Goal: Task Accomplishment & Management: Complete application form

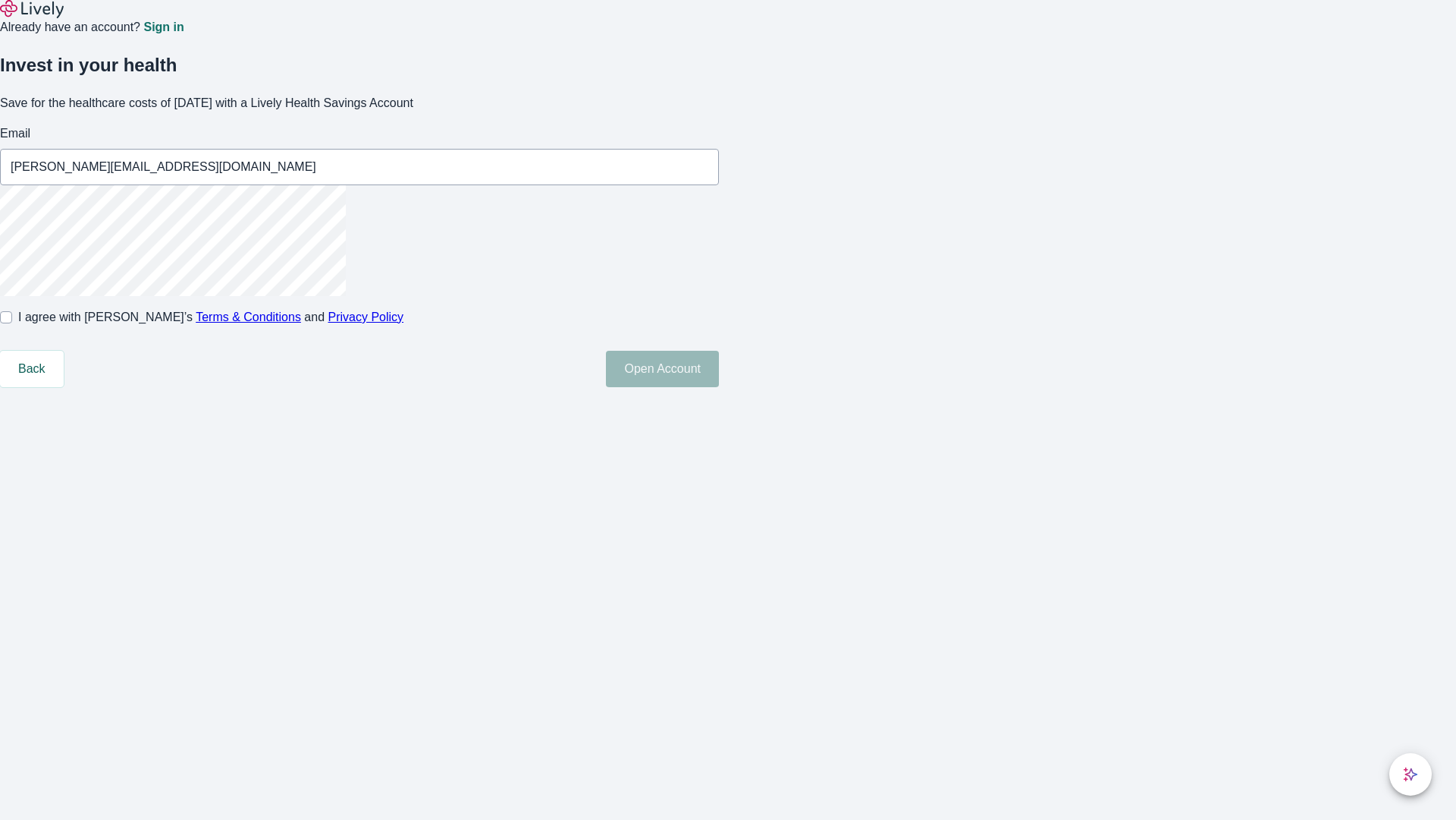
click at [12, 323] on input "I agree with Lively’s Terms & Conditions and Privacy Policy" at bounding box center [6, 317] width 12 height 12
checkbox input "true"
click at [719, 387] on button "Open Account" at bounding box center [662, 369] width 113 height 37
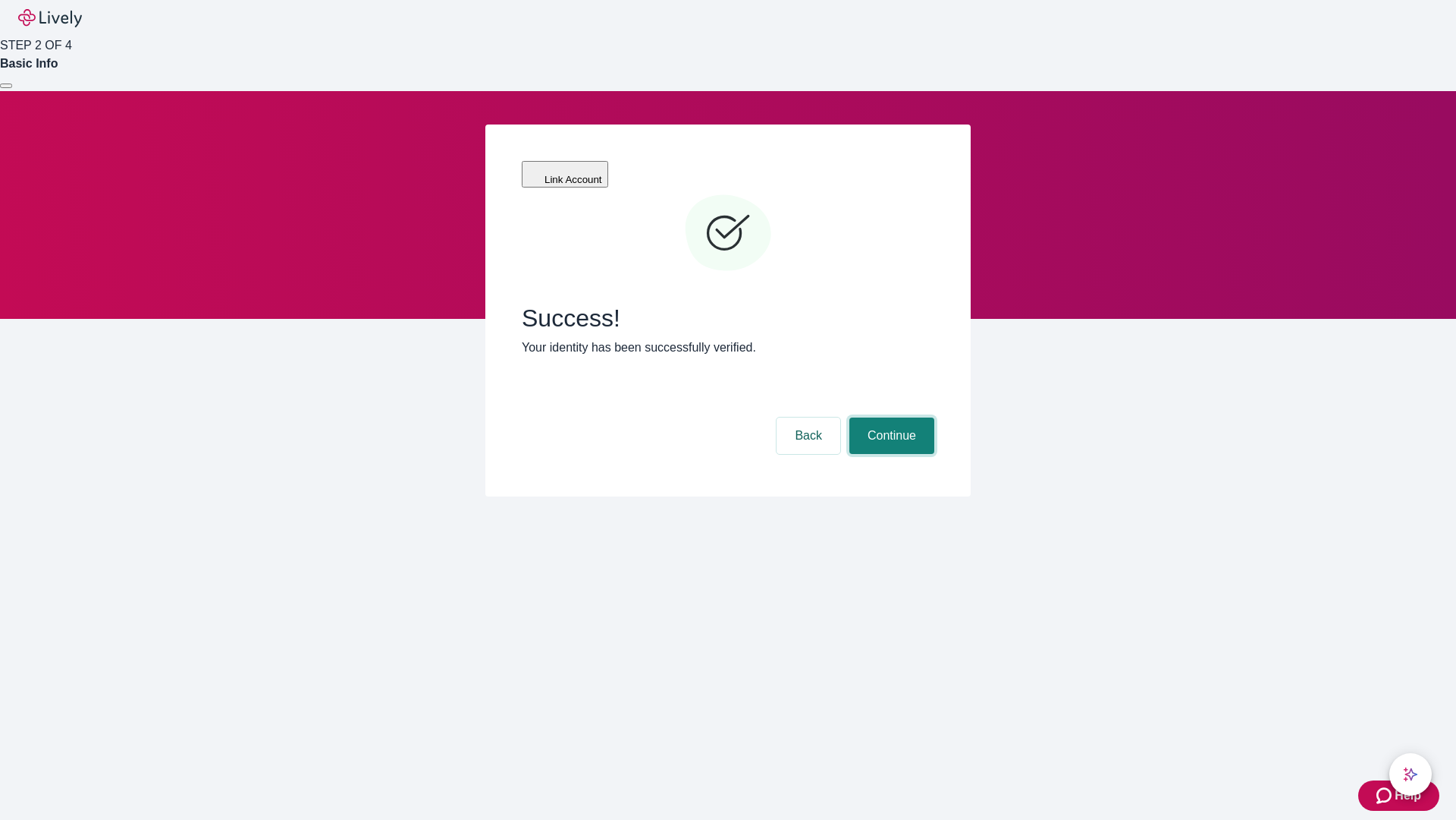
click at [890, 418] on button "Continue" at bounding box center [892, 436] width 85 height 37
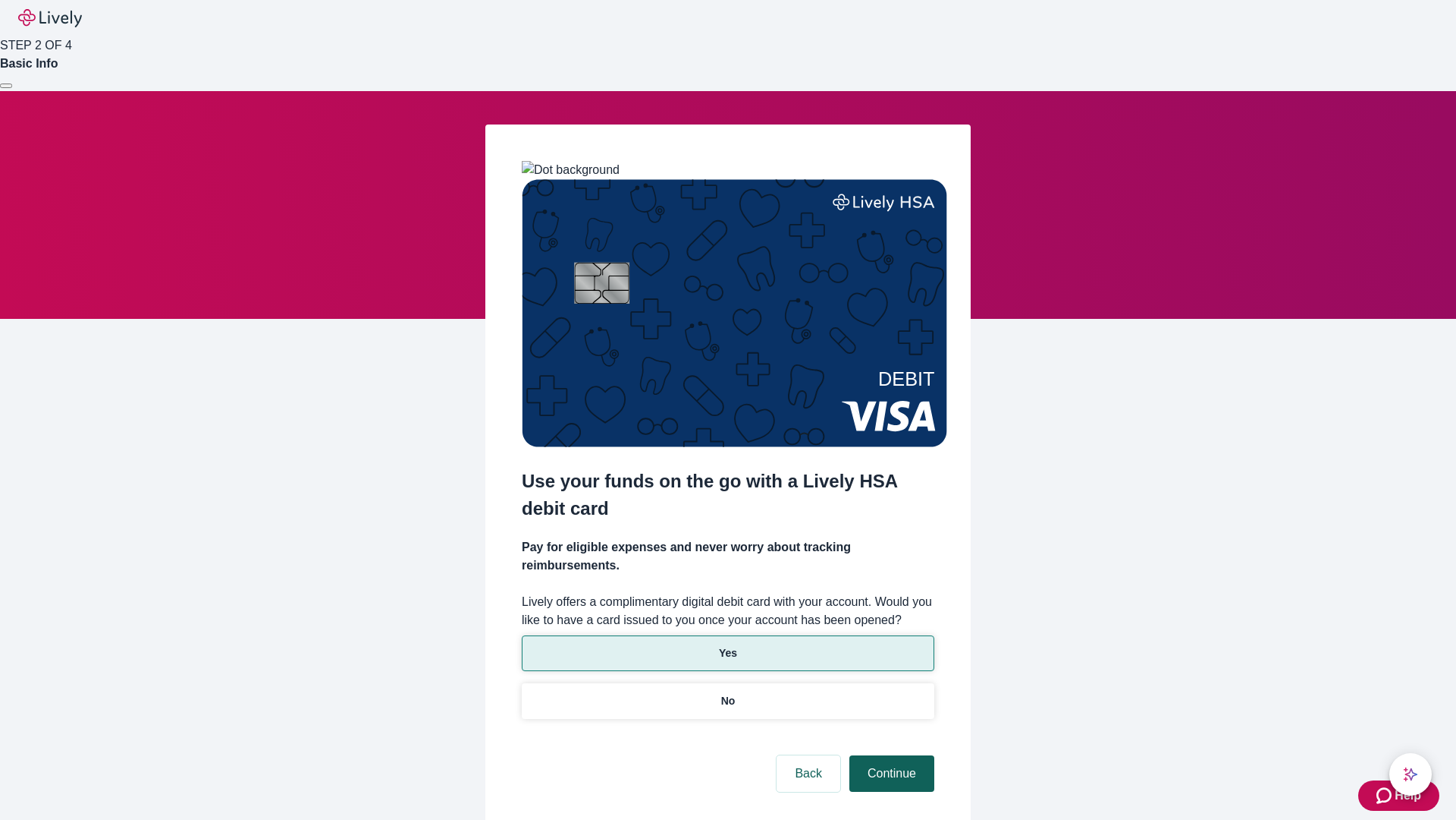
click at [728, 645] on p "Yes" at bounding box center [728, 653] width 18 height 16
click at [890, 755] on button "Continue" at bounding box center [892, 774] width 85 height 37
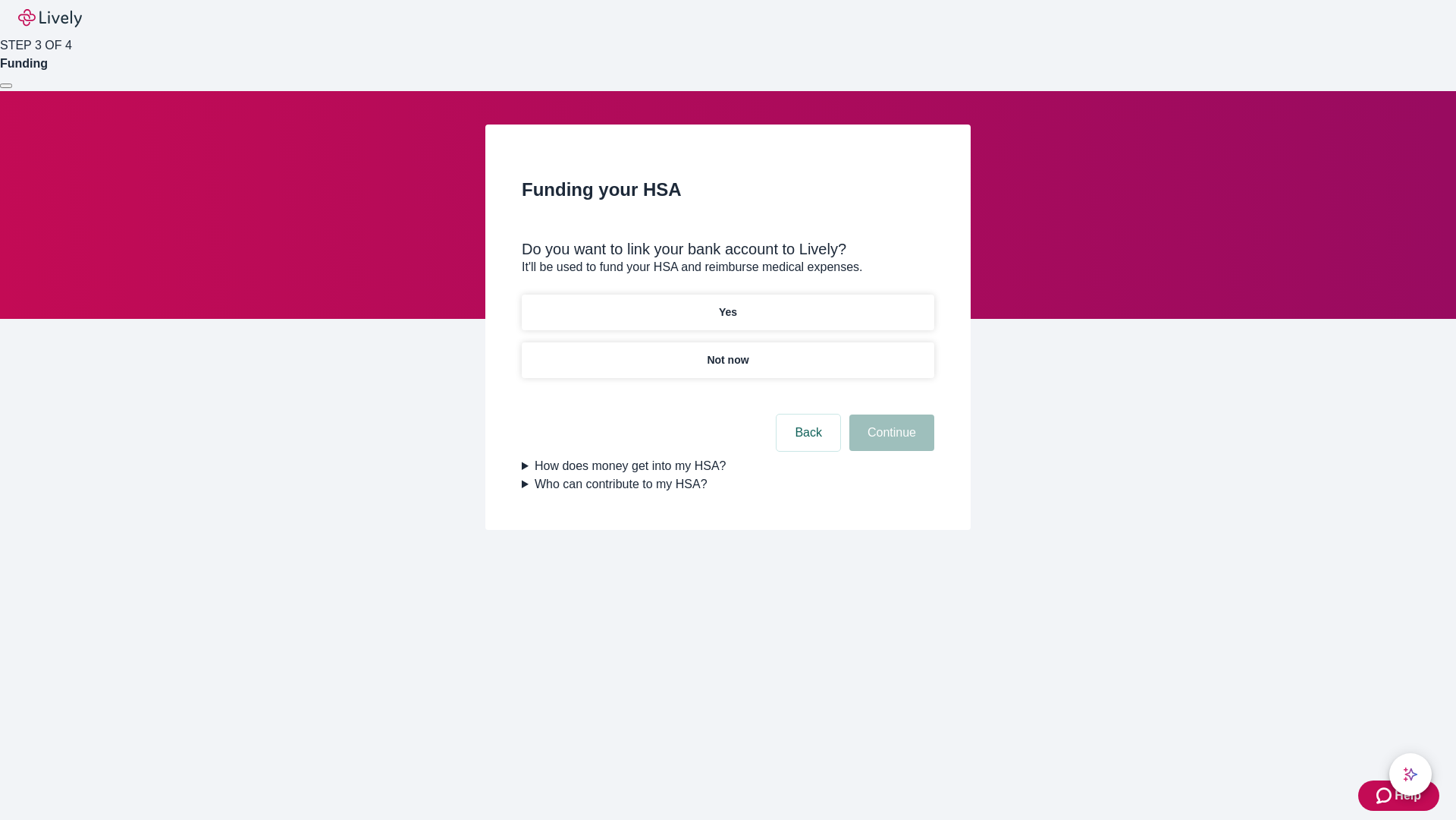
click at [728, 352] on p "Not now" at bounding box center [728, 360] width 42 height 16
click at [890, 442] on button "Continue" at bounding box center [892, 433] width 85 height 37
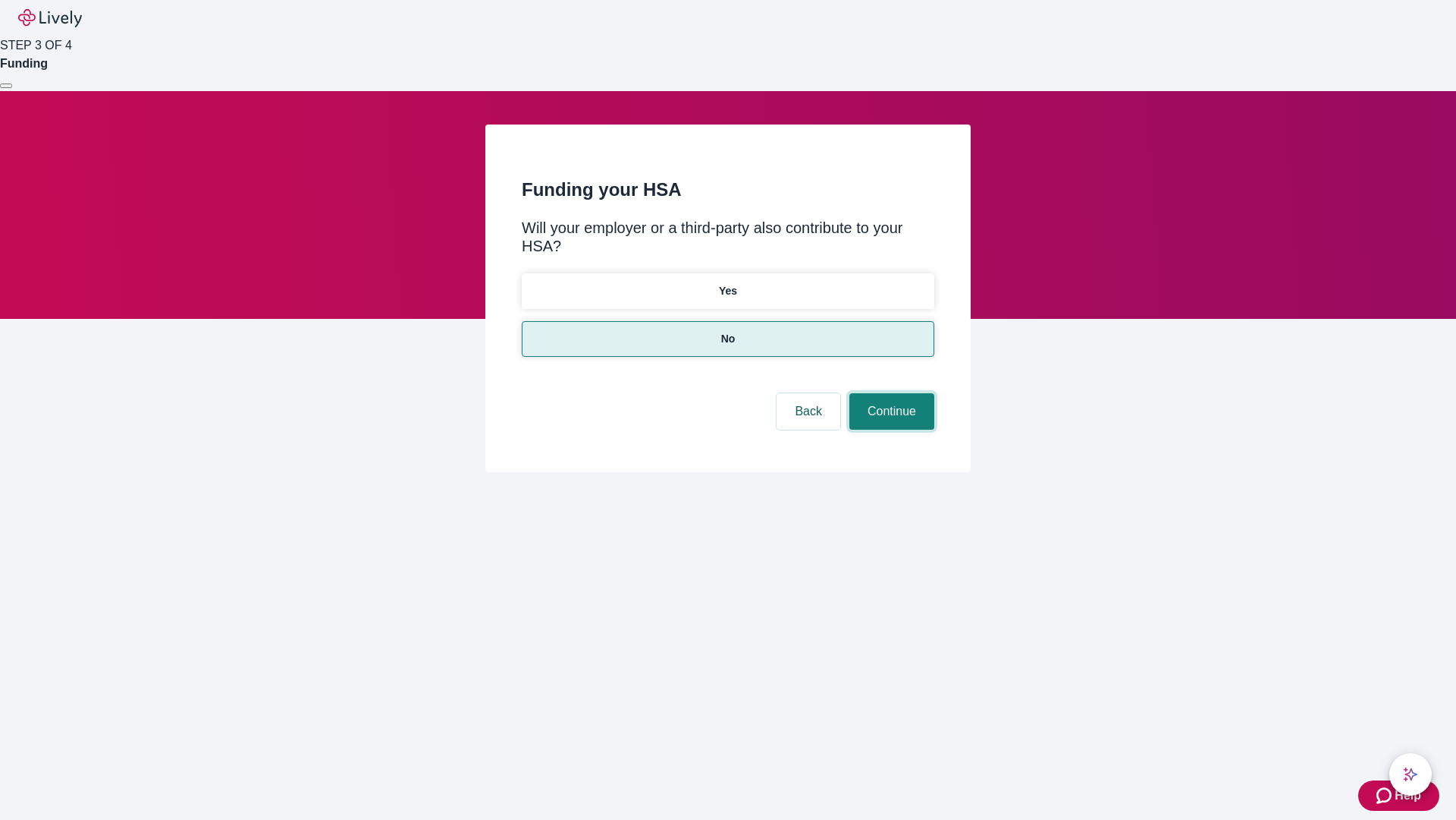
click at [890, 393] on button "Continue" at bounding box center [892, 411] width 85 height 37
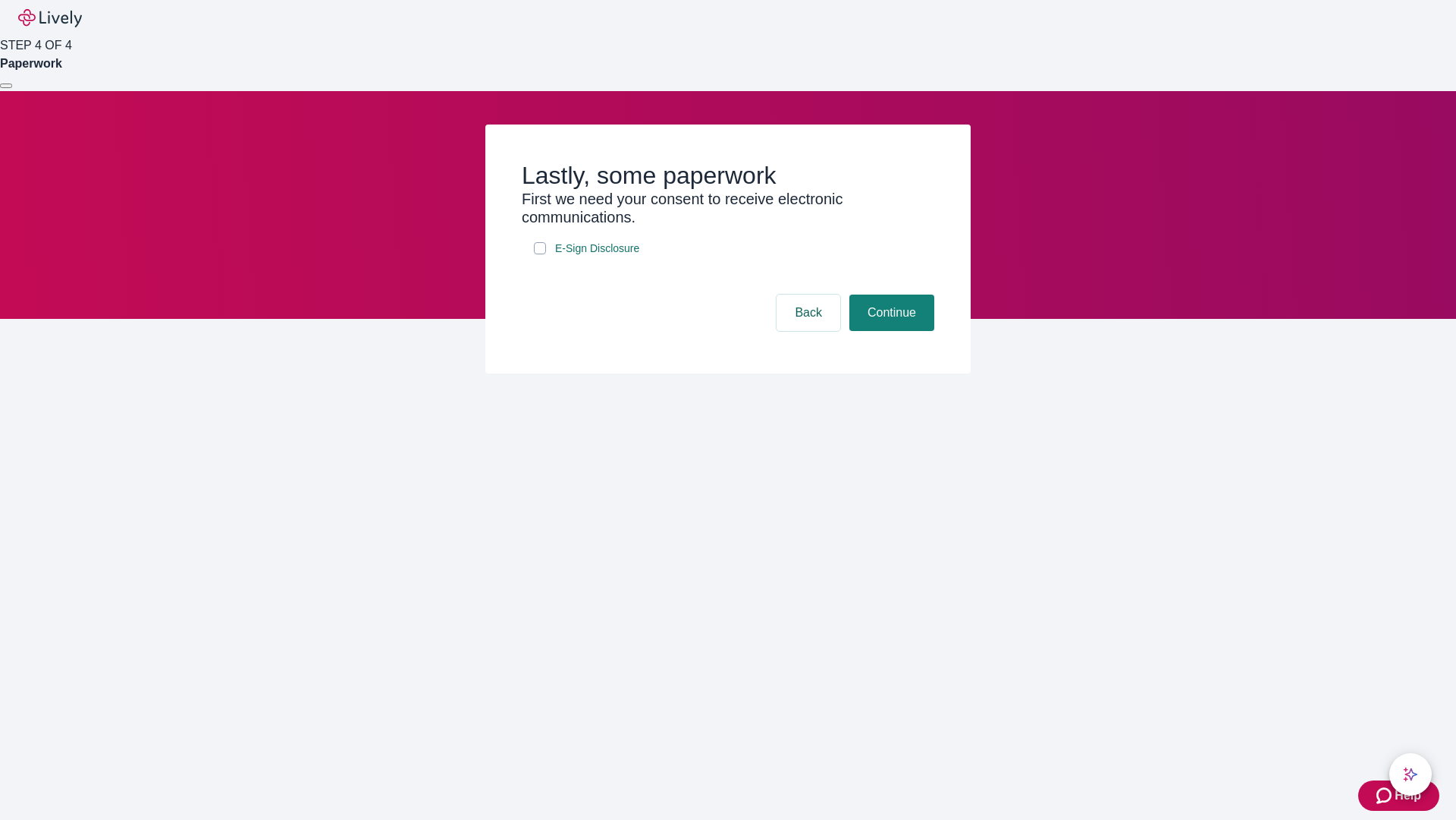
click at [540, 254] on input "E-Sign Disclosure" at bounding box center [540, 248] width 12 height 12
checkbox input "true"
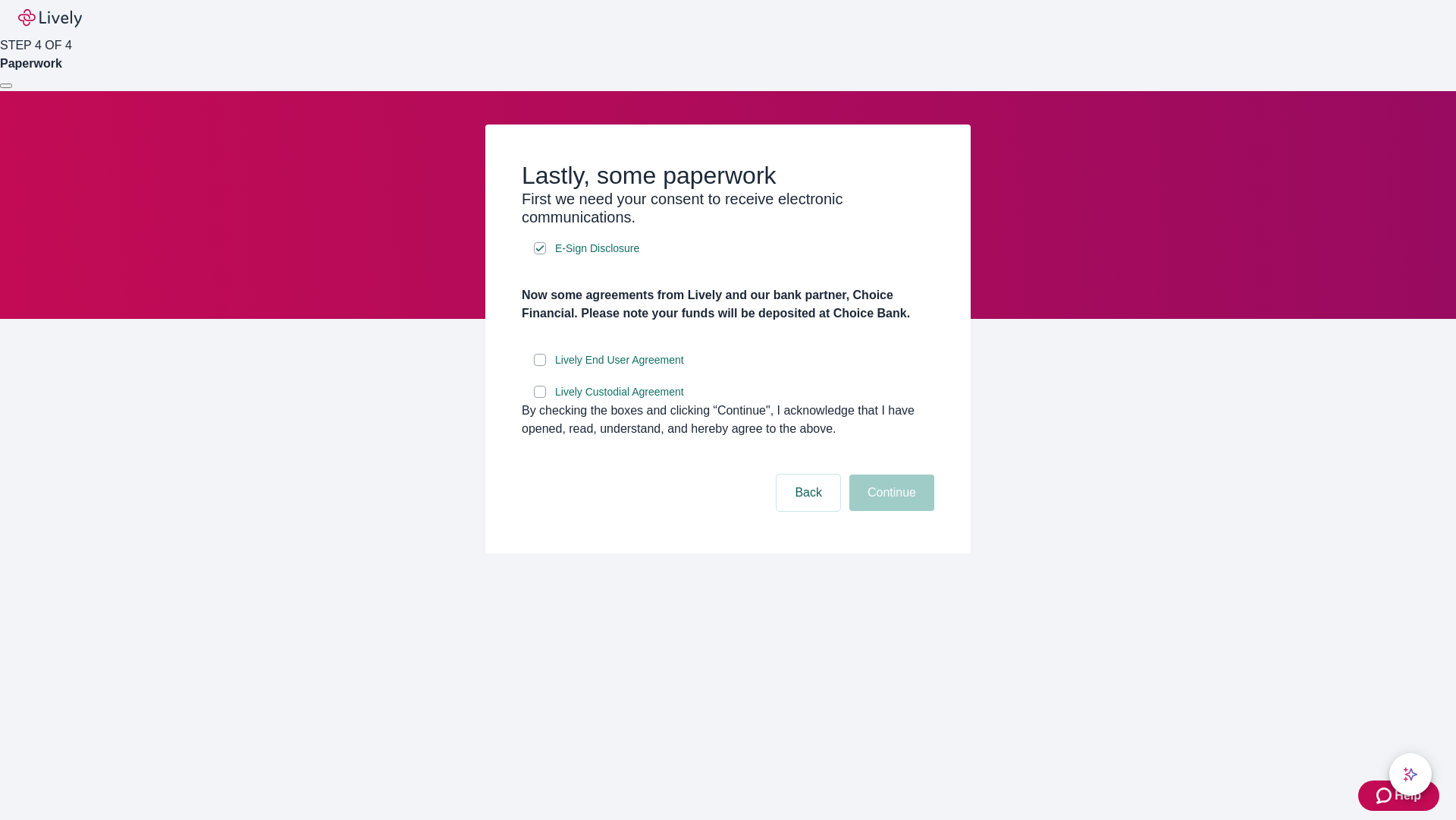
click at [540, 366] on input "Lively End User Agreement" at bounding box center [540, 359] width 12 height 12
checkbox input "true"
click at [540, 398] on input "Lively Custodial Agreement" at bounding box center [540, 391] width 12 height 12
checkbox input "true"
click at [890, 510] on button "Continue" at bounding box center [892, 493] width 85 height 37
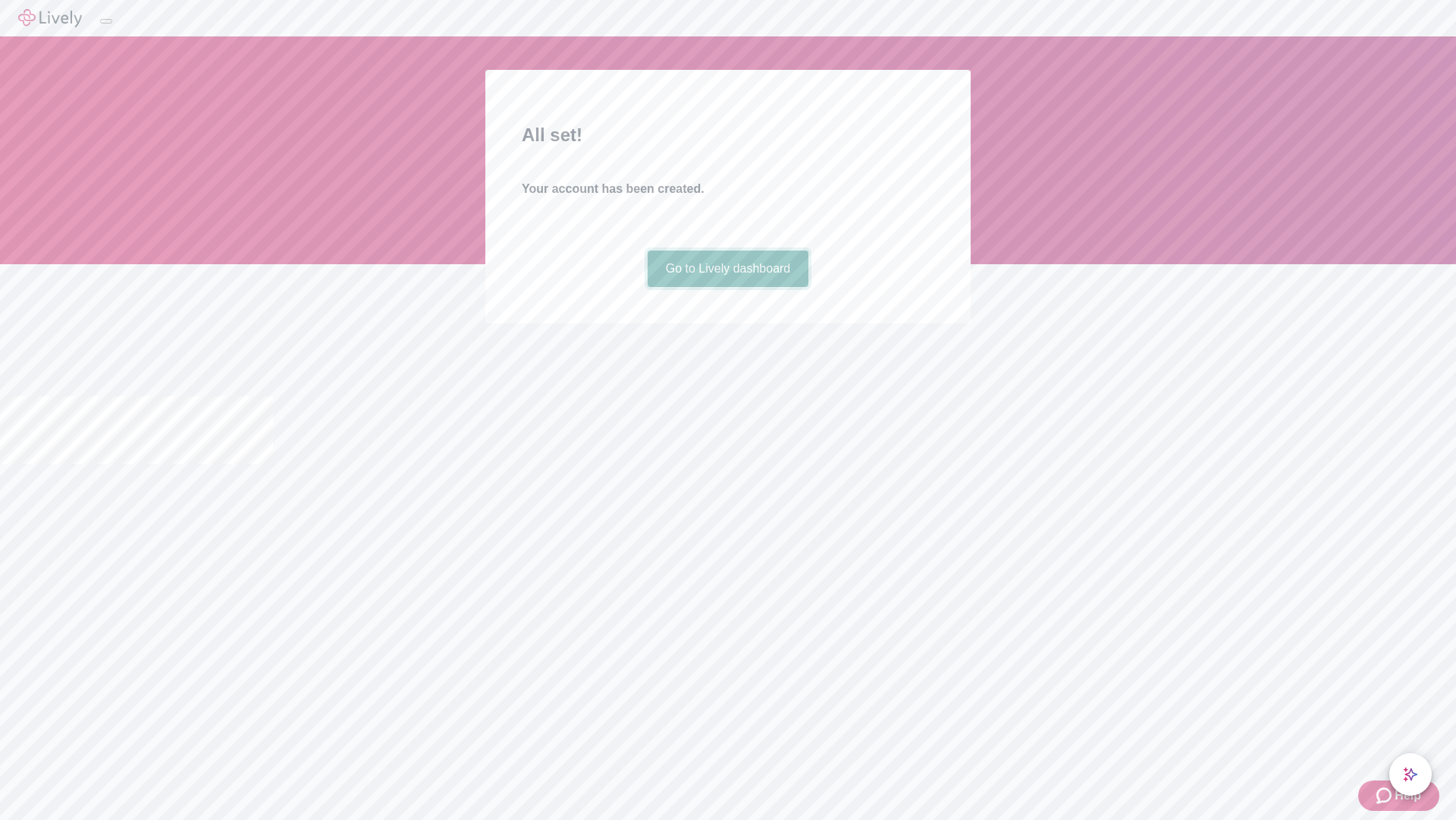
click at [728, 287] on link "Go to Lively dashboard" at bounding box center [728, 269] width 162 height 37
